Goal: Register for event/course

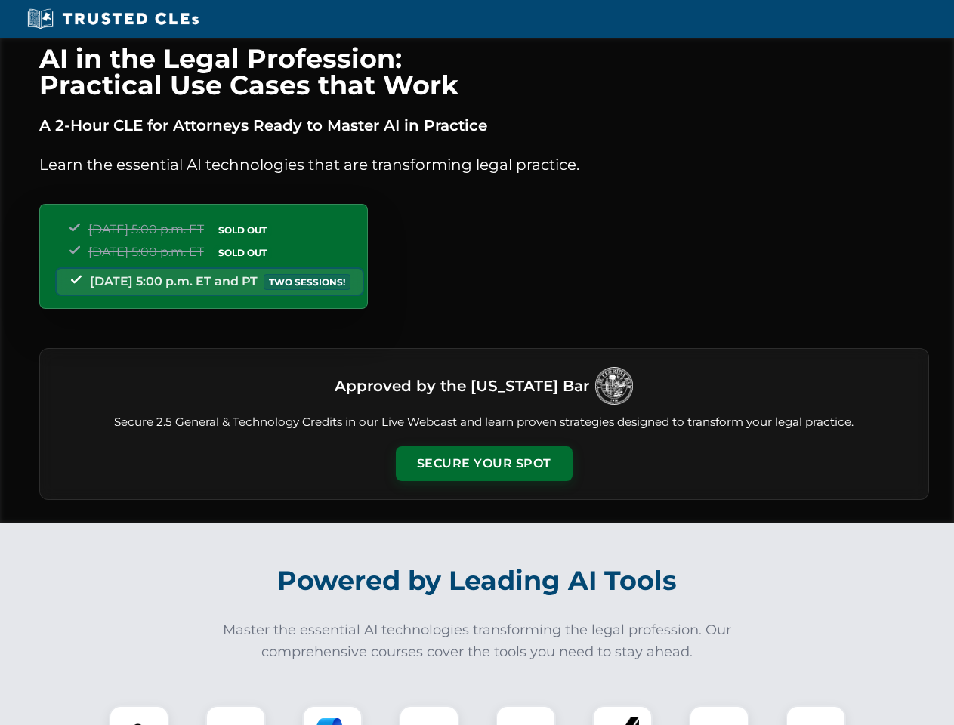
click at [484, 464] on button "Secure Your Spot" at bounding box center [484, 464] width 177 height 35
click at [139, 715] on img at bounding box center [139, 736] width 44 height 44
click at [236, 715] on div at bounding box center [236, 736] width 60 height 60
